Goal: Task Accomplishment & Management: Use online tool/utility

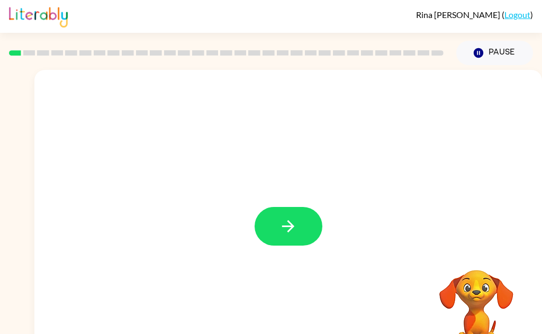
click at [287, 229] on icon "button" at bounding box center [288, 226] width 19 height 19
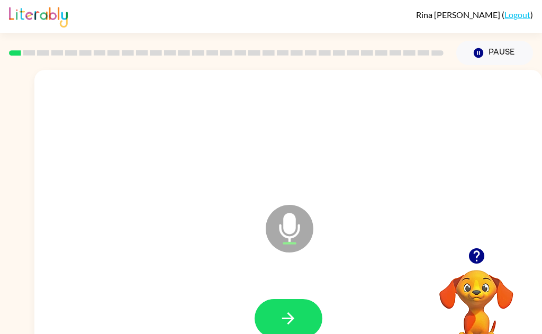
click at [304, 321] on button "button" at bounding box center [288, 318] width 68 height 39
click at [306, 316] on button "button" at bounding box center [288, 318] width 68 height 39
click at [298, 312] on button "button" at bounding box center [288, 318] width 68 height 39
click at [292, 321] on icon "button" at bounding box center [288, 318] width 19 height 19
click at [295, 315] on icon "button" at bounding box center [288, 318] width 19 height 19
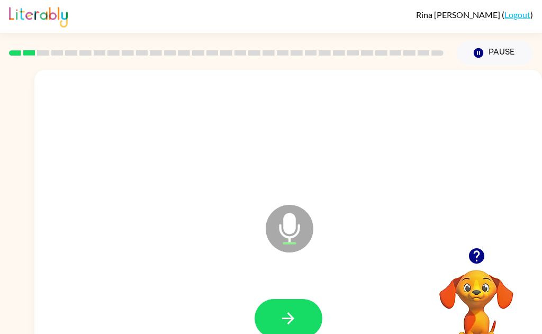
click at [299, 317] on button "button" at bounding box center [288, 318] width 68 height 39
click at [295, 317] on icon "button" at bounding box center [288, 318] width 19 height 19
click at [306, 319] on button "button" at bounding box center [288, 318] width 68 height 39
click at [302, 320] on button "button" at bounding box center [288, 318] width 68 height 39
click at [310, 315] on button "button" at bounding box center [288, 318] width 68 height 39
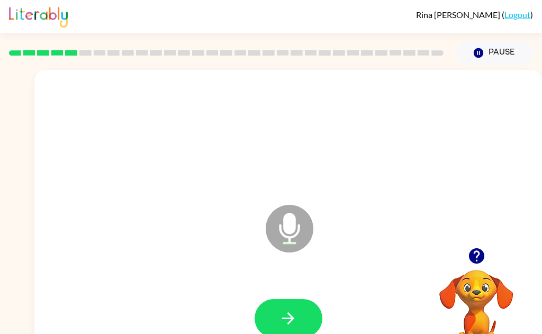
click at [294, 325] on icon "button" at bounding box center [288, 318] width 19 height 19
click at [280, 324] on icon "button" at bounding box center [288, 318] width 19 height 19
click at [298, 324] on button "button" at bounding box center [288, 318] width 68 height 39
click at [306, 323] on button "button" at bounding box center [288, 318] width 68 height 39
click at [296, 317] on icon "button" at bounding box center [288, 318] width 19 height 19
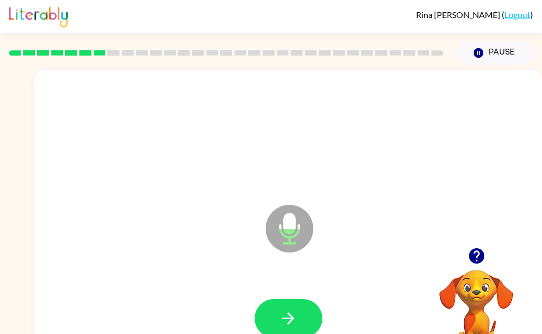
click at [304, 314] on button "button" at bounding box center [288, 318] width 68 height 39
click at [308, 323] on button "button" at bounding box center [288, 318] width 68 height 39
click at [299, 324] on button "button" at bounding box center [288, 318] width 68 height 39
click at [305, 317] on button "button" at bounding box center [288, 318] width 68 height 39
click at [313, 311] on button "button" at bounding box center [288, 318] width 68 height 39
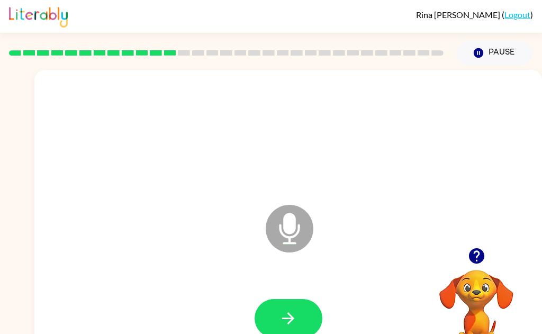
click at [295, 317] on icon "button" at bounding box center [288, 318] width 19 height 19
click at [308, 319] on button "button" at bounding box center [288, 318] width 68 height 39
click at [301, 332] on button "button" at bounding box center [288, 318] width 68 height 39
click at [303, 314] on button "button" at bounding box center [288, 318] width 68 height 39
click at [305, 320] on button "button" at bounding box center [288, 318] width 68 height 39
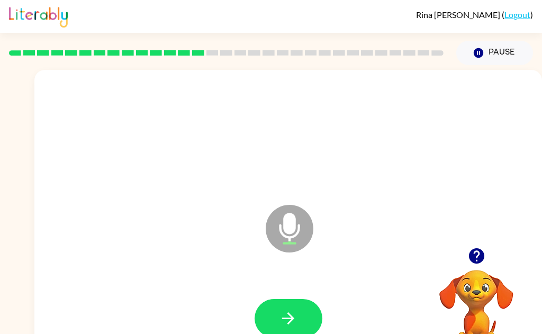
click at [315, 315] on button "button" at bounding box center [288, 318] width 68 height 39
click at [308, 321] on button "button" at bounding box center [288, 318] width 68 height 39
click at [316, 314] on button "button" at bounding box center [288, 318] width 68 height 39
click at [295, 316] on icon "button" at bounding box center [288, 318] width 19 height 19
click at [308, 324] on button "button" at bounding box center [288, 318] width 68 height 39
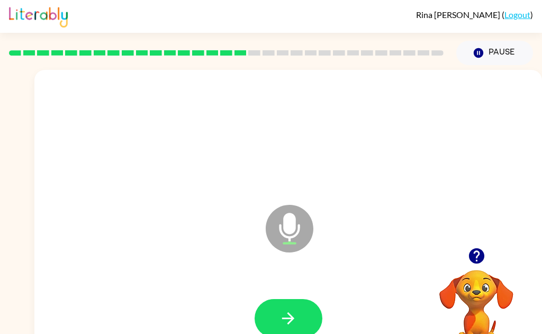
click at [303, 329] on button "button" at bounding box center [288, 318] width 68 height 39
click at [304, 316] on button "button" at bounding box center [288, 318] width 68 height 39
click at [306, 326] on button "button" at bounding box center [288, 318] width 68 height 39
click at [313, 310] on button "button" at bounding box center [288, 318] width 68 height 39
click at [305, 311] on button "button" at bounding box center [288, 318] width 68 height 39
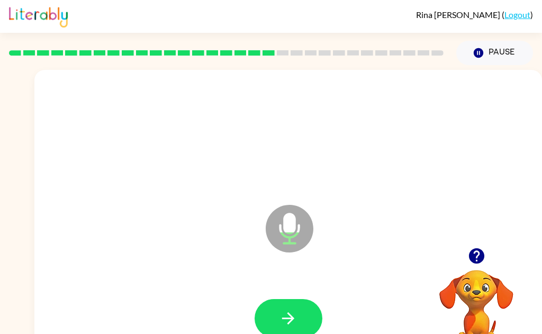
click at [297, 317] on button "button" at bounding box center [288, 318] width 68 height 39
click at [299, 316] on button "button" at bounding box center [288, 318] width 68 height 39
click at [301, 322] on button "button" at bounding box center [288, 318] width 68 height 39
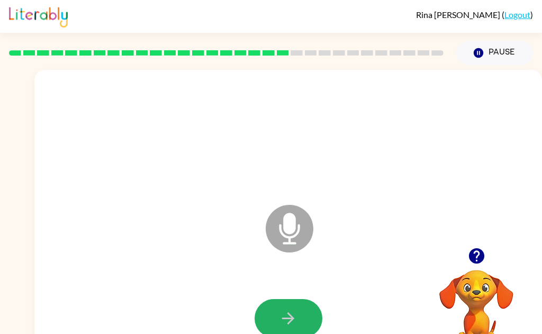
click at [296, 310] on icon "button" at bounding box center [288, 318] width 19 height 19
click at [304, 319] on button "button" at bounding box center [288, 318] width 68 height 39
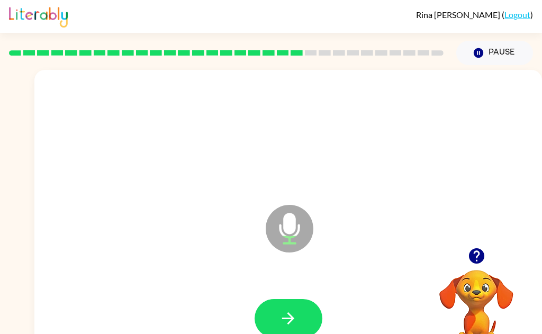
click at [302, 316] on button "button" at bounding box center [288, 318] width 68 height 39
click at [306, 324] on button "button" at bounding box center [288, 318] width 68 height 39
click at [300, 331] on button "button" at bounding box center [288, 318] width 68 height 39
click at [300, 327] on button "button" at bounding box center [288, 318] width 68 height 39
click at [306, 320] on button "button" at bounding box center [288, 318] width 68 height 39
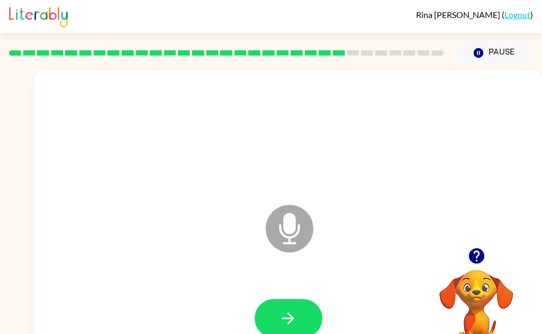
click at [302, 315] on button "button" at bounding box center [288, 318] width 68 height 39
click at [305, 311] on button "button" at bounding box center [288, 318] width 68 height 39
click at [295, 329] on button "button" at bounding box center [288, 318] width 68 height 39
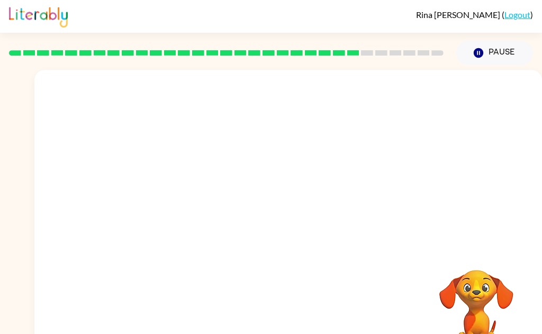
click at [541, 193] on div at bounding box center [287, 221] width 507 height 302
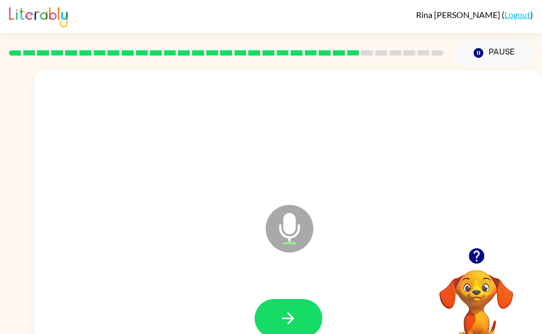
click at [308, 317] on button "button" at bounding box center [288, 318] width 68 height 39
click at [299, 315] on button "button" at bounding box center [288, 318] width 68 height 39
click at [308, 321] on button "button" at bounding box center [288, 318] width 68 height 39
click at [306, 317] on button "button" at bounding box center [288, 318] width 68 height 39
click at [306, 320] on button "button" at bounding box center [288, 318] width 68 height 39
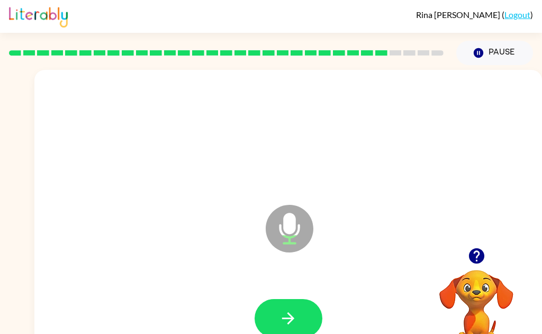
click at [302, 316] on button "button" at bounding box center [288, 318] width 68 height 39
click at [308, 318] on button "button" at bounding box center [288, 318] width 68 height 39
click at [306, 322] on button "button" at bounding box center [288, 318] width 68 height 39
click at [307, 323] on button "button" at bounding box center [288, 318] width 68 height 39
click at [310, 322] on button "button" at bounding box center [288, 318] width 68 height 39
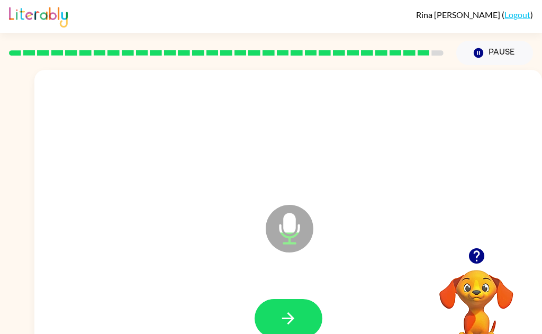
click at [300, 317] on button "button" at bounding box center [288, 318] width 68 height 39
click at [286, 306] on button "button" at bounding box center [288, 318] width 68 height 39
